Goal: Book appointment/travel/reservation

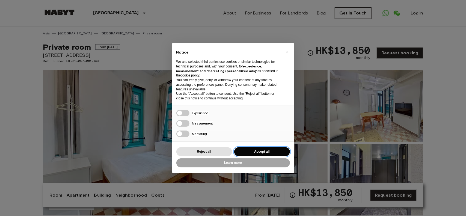
click at [265, 150] on button "Accept all" at bounding box center [262, 151] width 56 height 9
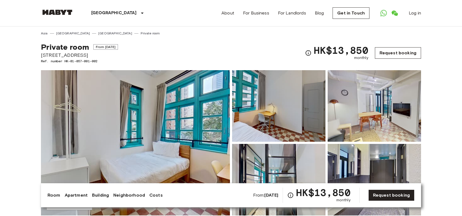
click at [387, 50] on link "Request booking" at bounding box center [398, 52] width 46 height 11
click at [180, 115] on img at bounding box center [135, 142] width 189 height 145
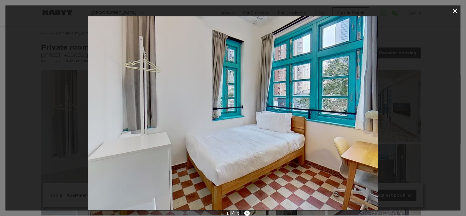
click at [248, 214] on icon "Next image" at bounding box center [246, 212] width 5 height 5
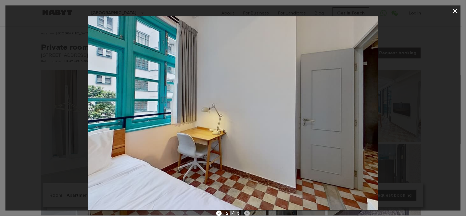
click at [247, 214] on icon "Next image" at bounding box center [246, 213] width 1 height 2
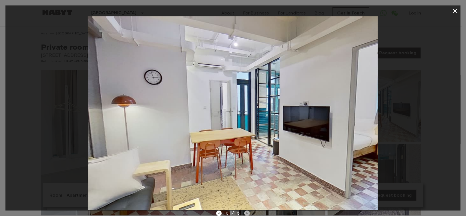
click at [247, 214] on icon "Next image" at bounding box center [246, 213] width 1 height 2
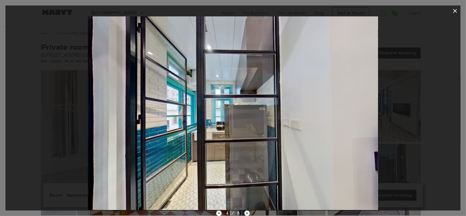
click at [247, 214] on icon "Next image" at bounding box center [246, 213] width 1 height 2
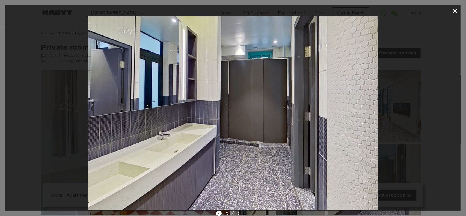
click at [455, 9] on icon "button" at bounding box center [455, 11] width 7 height 7
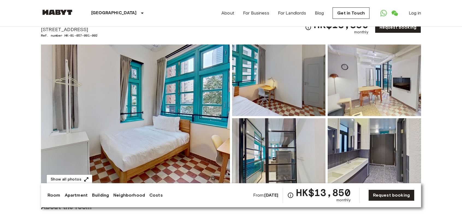
scroll to position [82, 0]
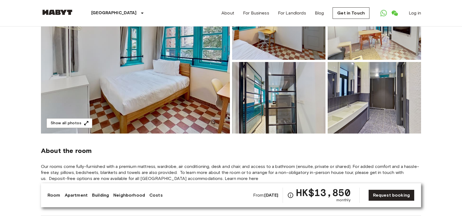
click at [56, 196] on link "Room" at bounding box center [53, 195] width 13 height 7
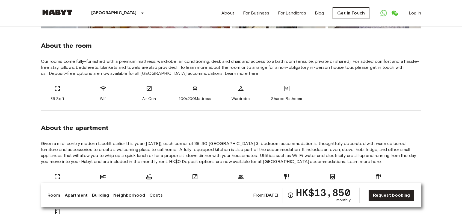
scroll to position [189, 0]
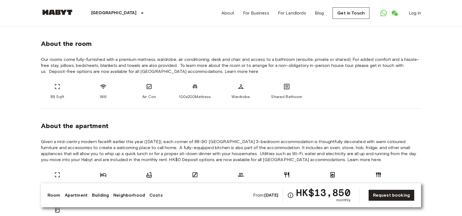
click at [71, 195] on link "Apartment" at bounding box center [76, 195] width 23 height 7
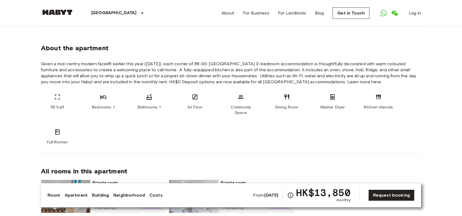
scroll to position [271, 0]
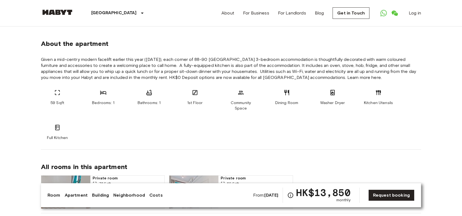
click at [53, 195] on link "Room" at bounding box center [53, 195] width 13 height 7
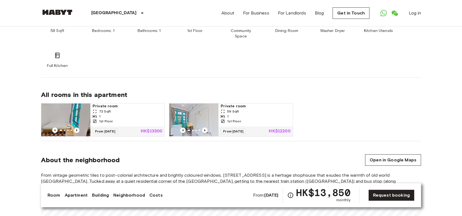
scroll to position [380, 0]
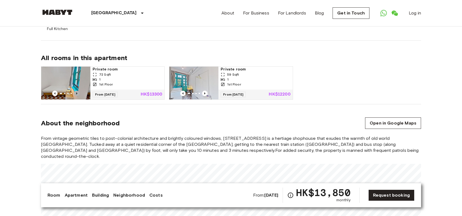
click at [77, 92] on icon "Previous image" at bounding box center [76, 93] width 1 height 2
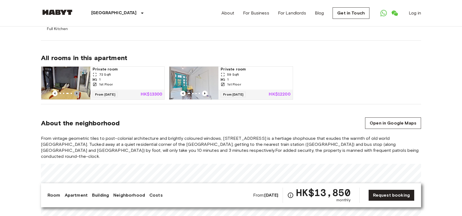
click at [77, 92] on icon "Previous image" at bounding box center [76, 93] width 1 height 2
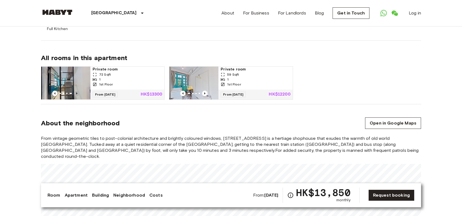
click at [77, 92] on icon "Previous image" at bounding box center [76, 93] width 1 height 2
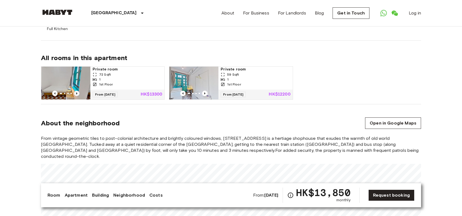
click at [77, 92] on icon "Previous image" at bounding box center [76, 93] width 1 height 2
click at [204, 91] on icon "Previous image" at bounding box center [204, 93] width 5 height 5
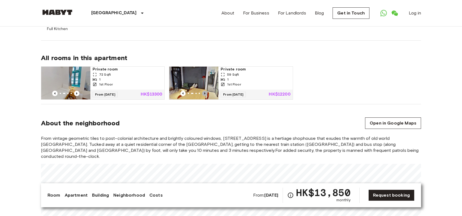
click at [204, 91] on icon "Previous image" at bounding box center [204, 93] width 5 height 5
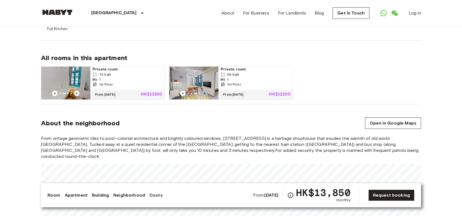
click at [204, 91] on icon "Previous image" at bounding box center [204, 93] width 5 height 5
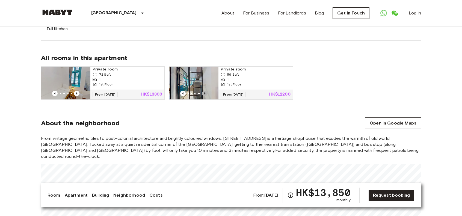
click at [204, 91] on icon "Previous image" at bounding box center [204, 93] width 5 height 5
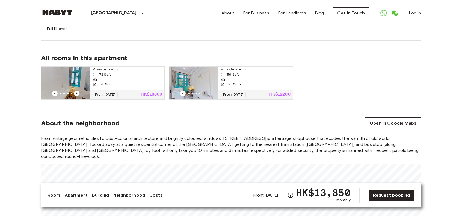
click at [204, 91] on icon "Previous image" at bounding box center [204, 93] width 5 height 5
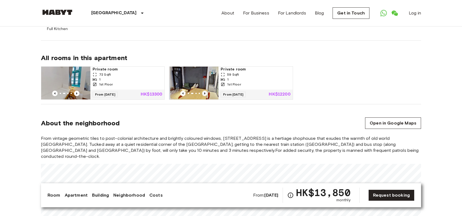
click at [204, 91] on icon "Previous image" at bounding box center [204, 93] width 5 height 5
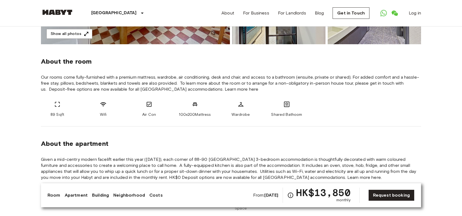
scroll to position [193, 0]
